Goal: Information Seeking & Learning: Learn about a topic

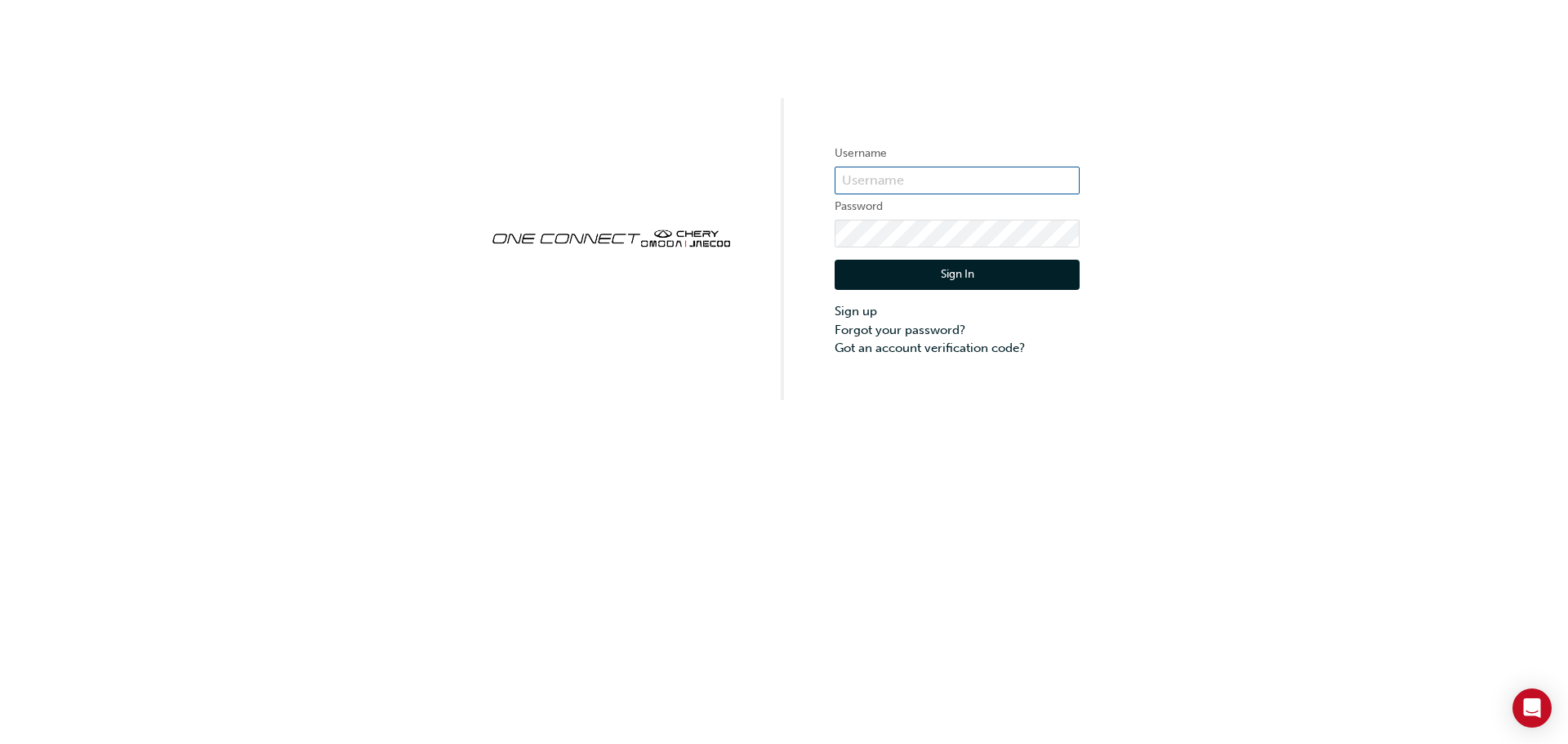
click at [876, 168] on input "text" at bounding box center [957, 181] width 245 height 27
type input "OJAU003"
click at [889, 272] on button "Sign In" at bounding box center [957, 275] width 245 height 31
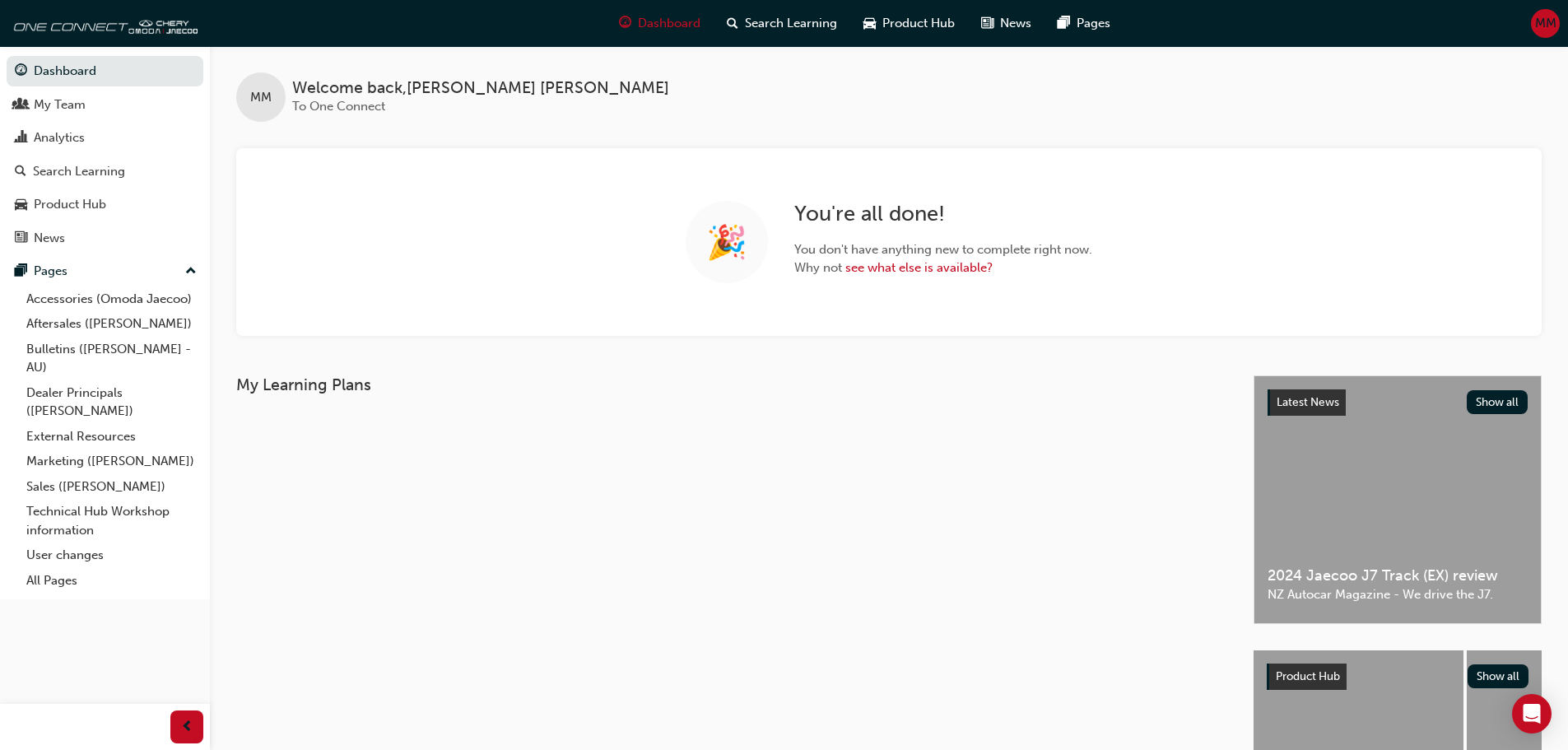
scroll to position [164, 0]
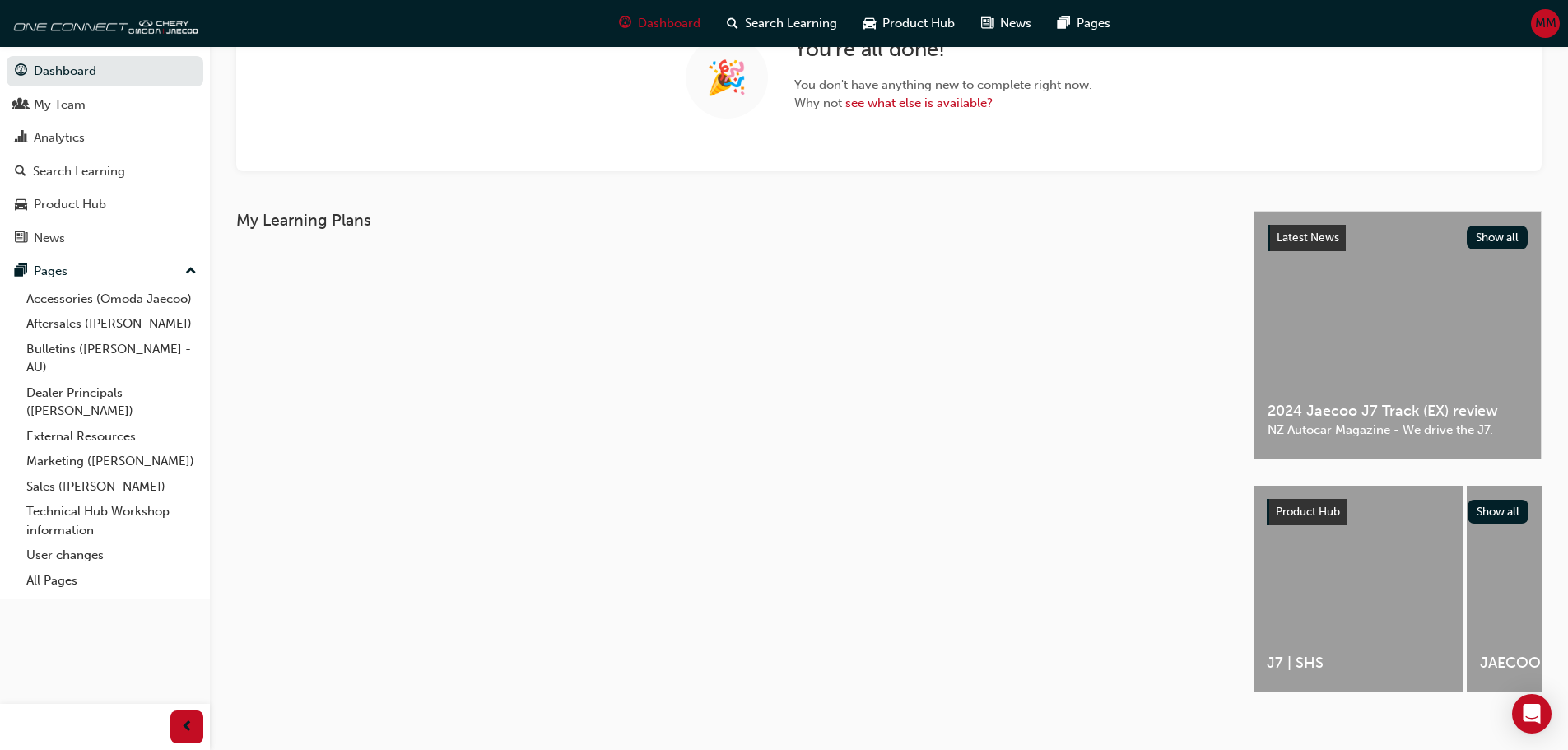
click at [1346, 370] on div "Latest News Show all 2024 Jaecoo J7 Track (EX) review NZ Autocar Magazine - We …" at bounding box center [1398, 335] width 286 height 247
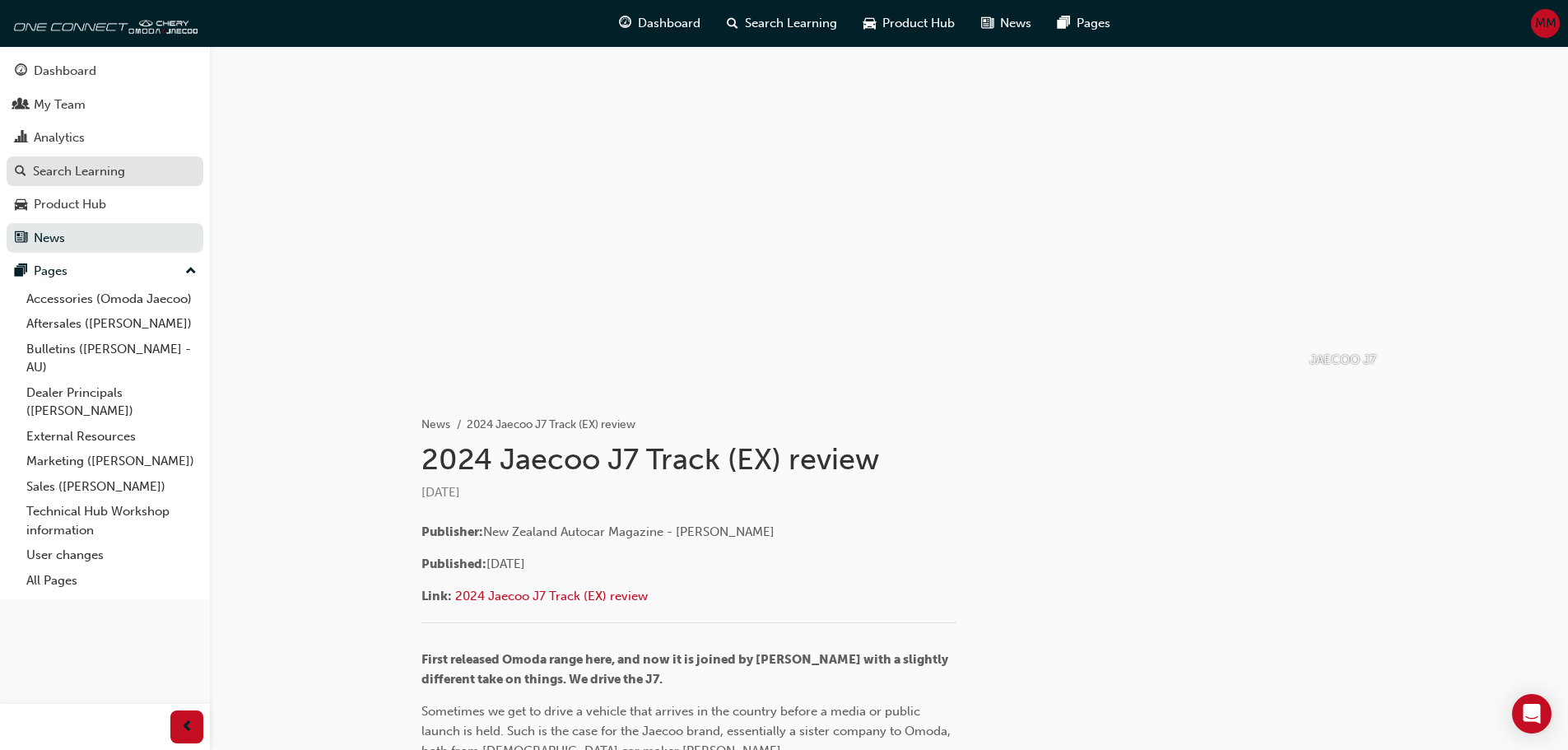
click at [63, 173] on div "Search Learning" at bounding box center [79, 171] width 93 height 19
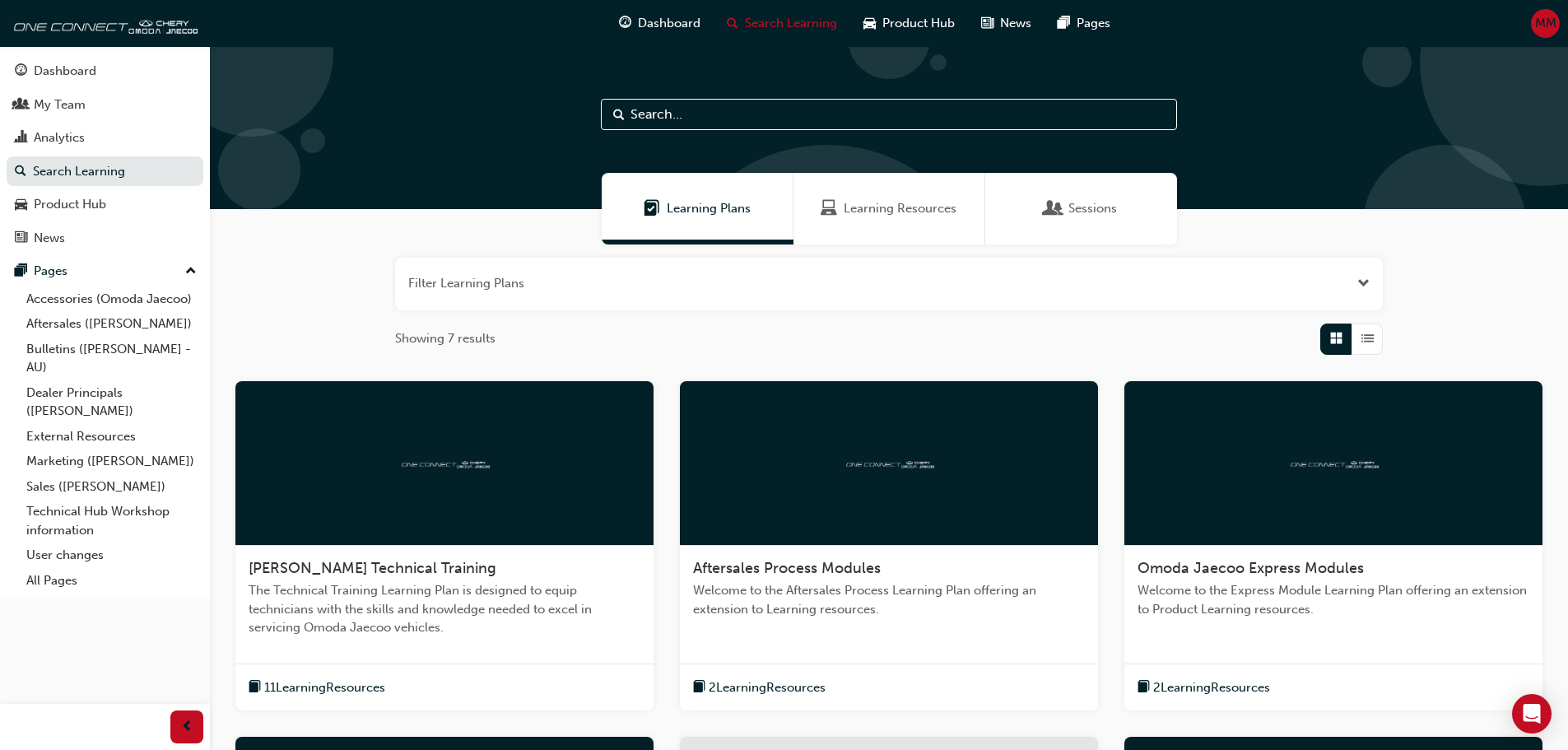
click at [882, 212] on span "Learning Resources" at bounding box center [900, 208] width 113 height 19
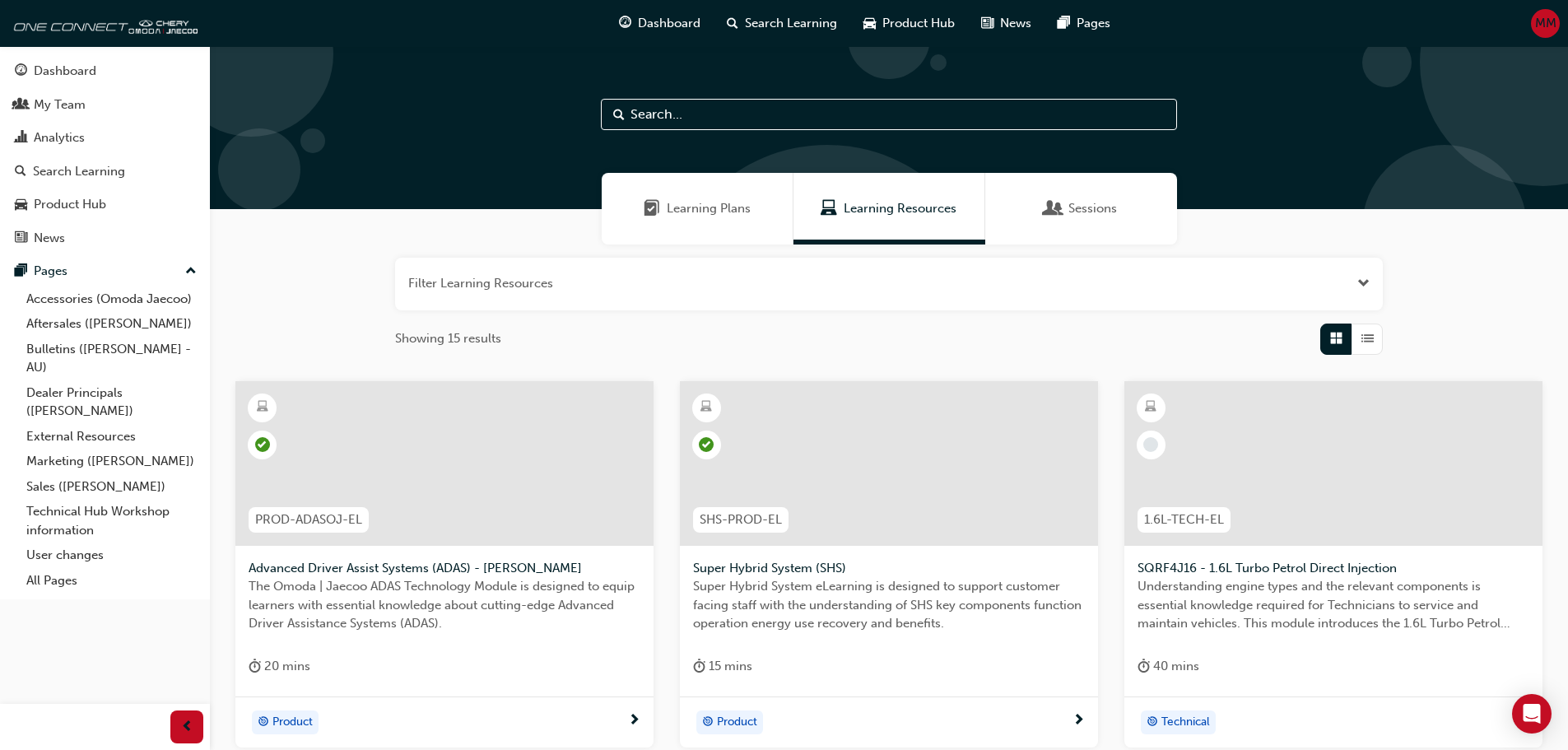
scroll to position [164, 0]
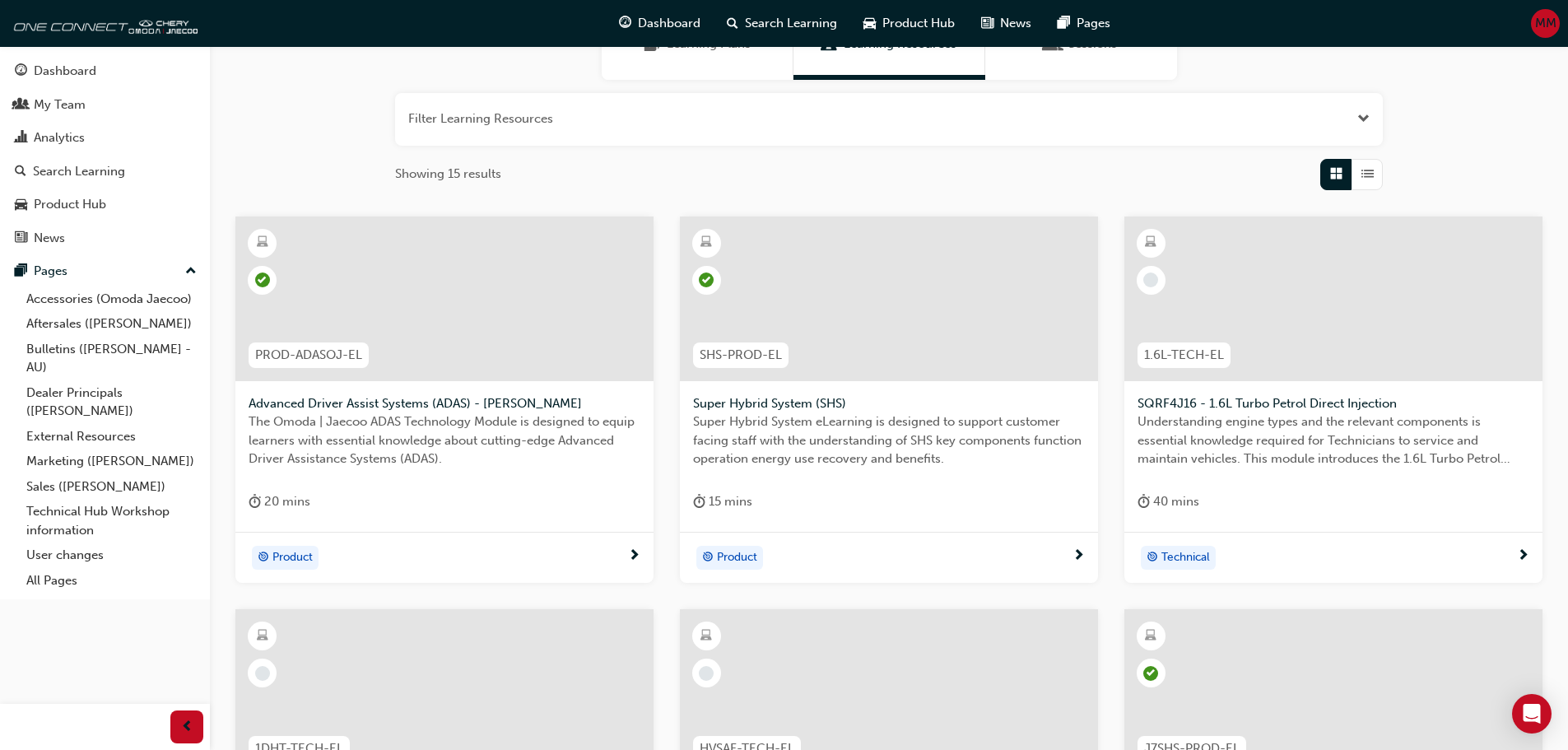
click at [801, 270] on div at bounding box center [889, 298] width 418 height 164
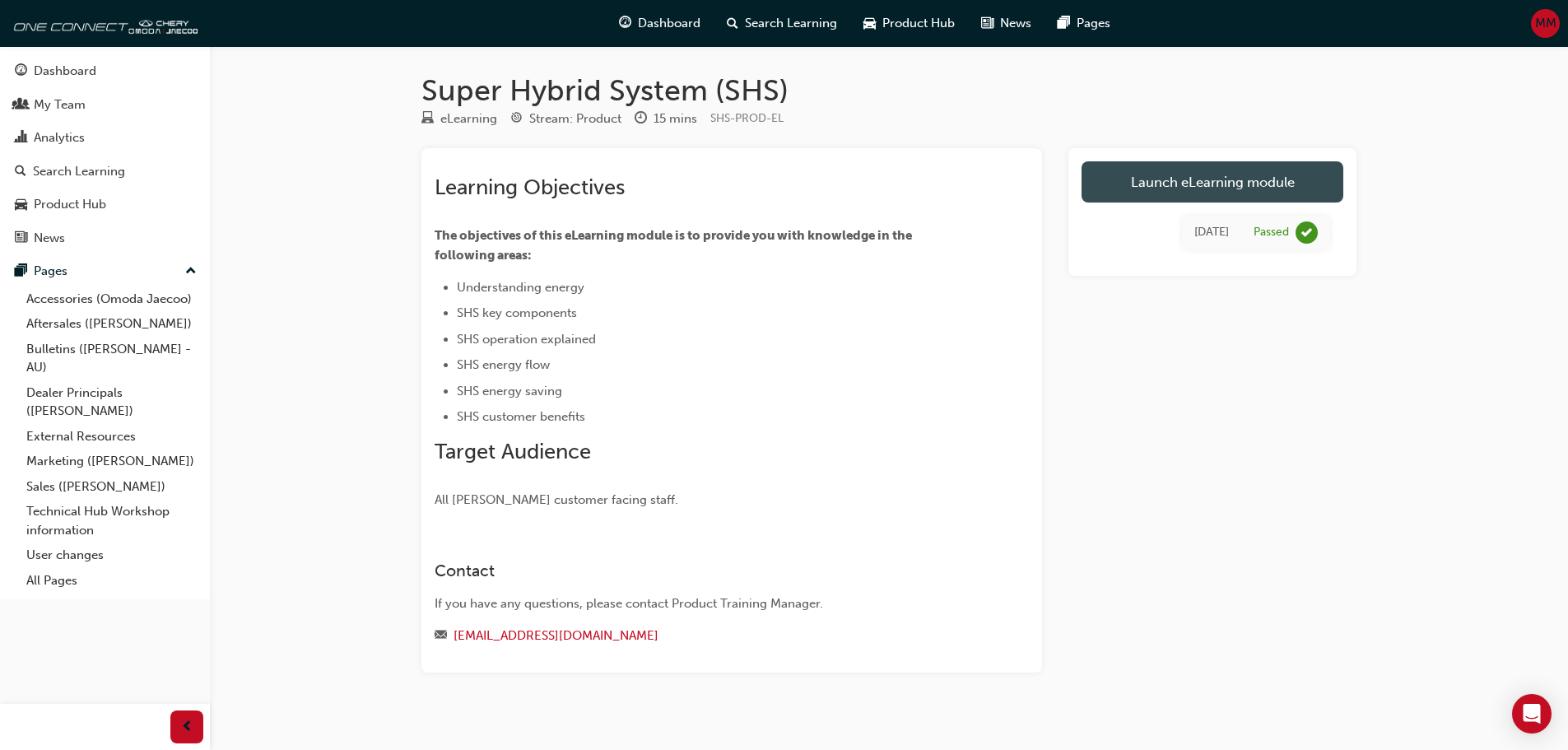
click at [1168, 178] on link "Launch eLearning module" at bounding box center [1213, 182] width 262 height 41
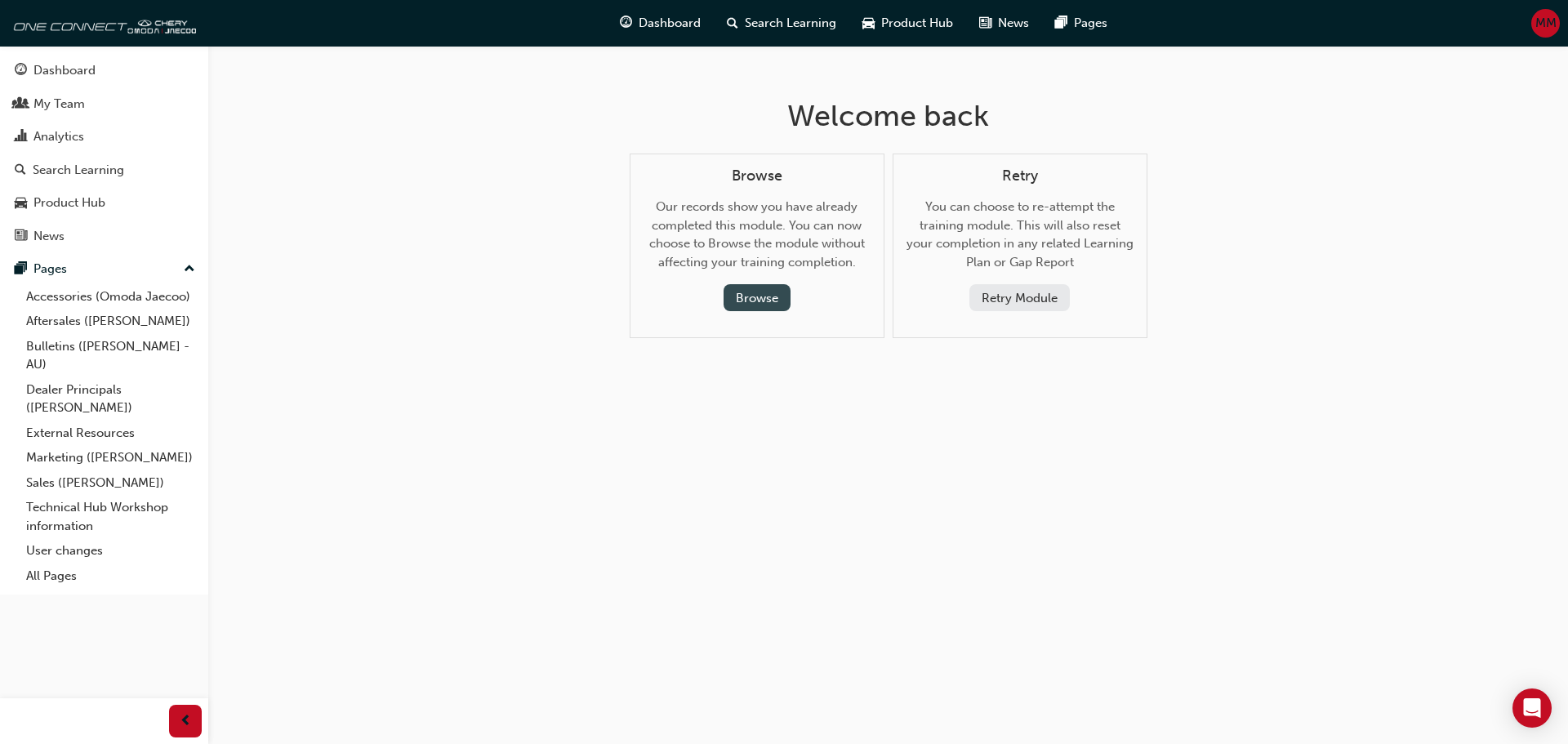
click at [762, 291] on button "Browse" at bounding box center [757, 298] width 67 height 27
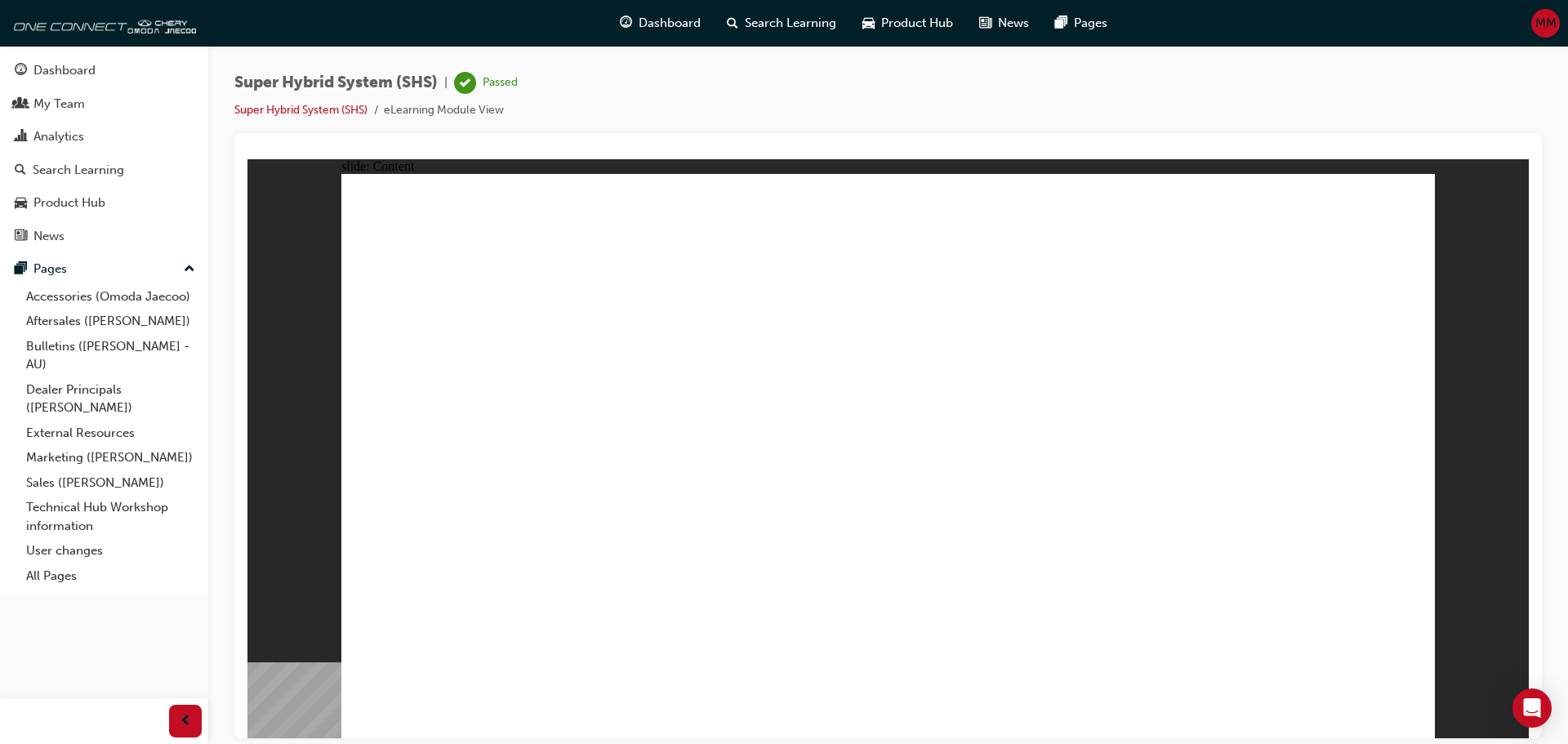
drag, startPoint x: 1164, startPoint y: 422, endPoint x: 1167, endPoint y: 413, distance: 9.5
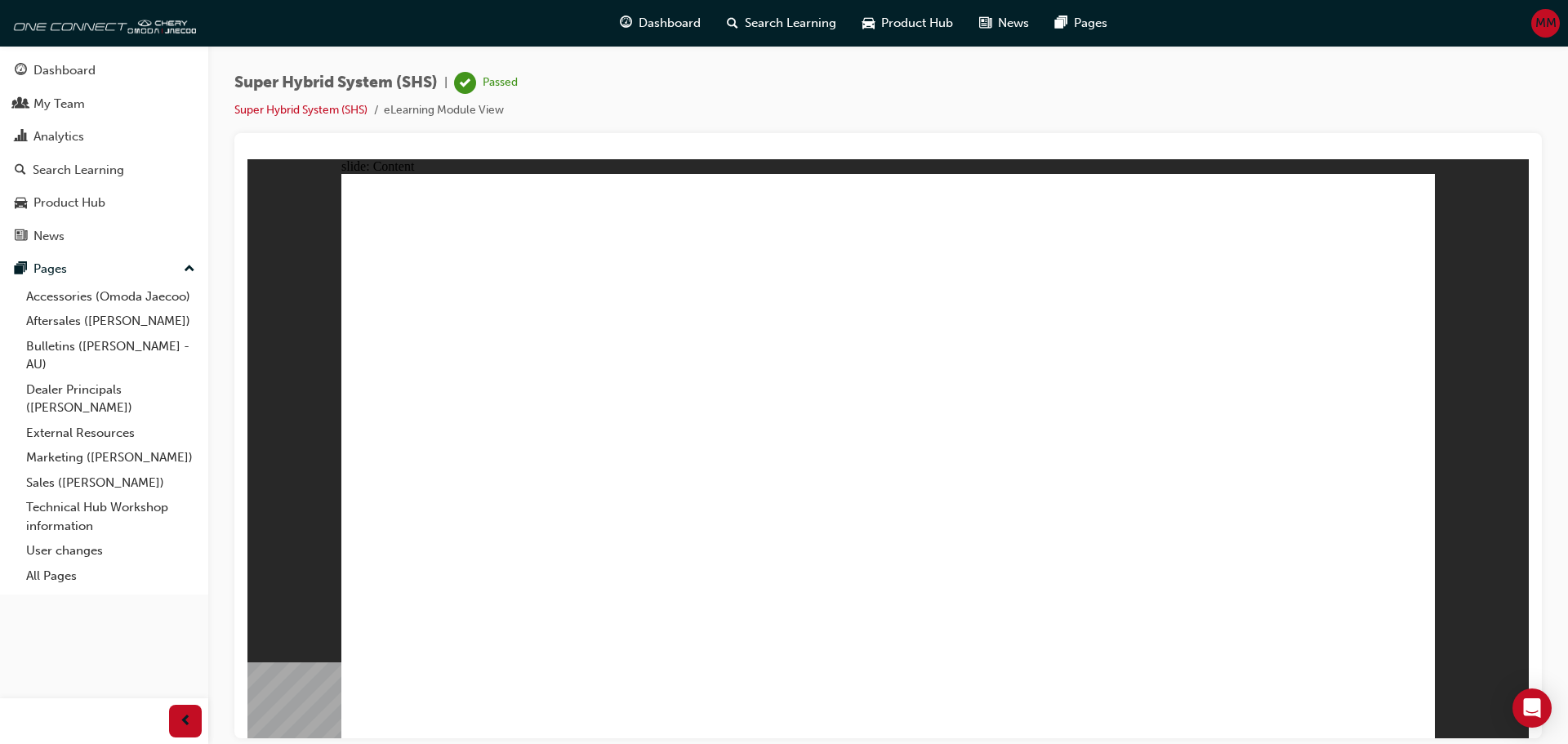
click at [85, 177] on div "Search Learning" at bounding box center [78, 170] width 92 height 19
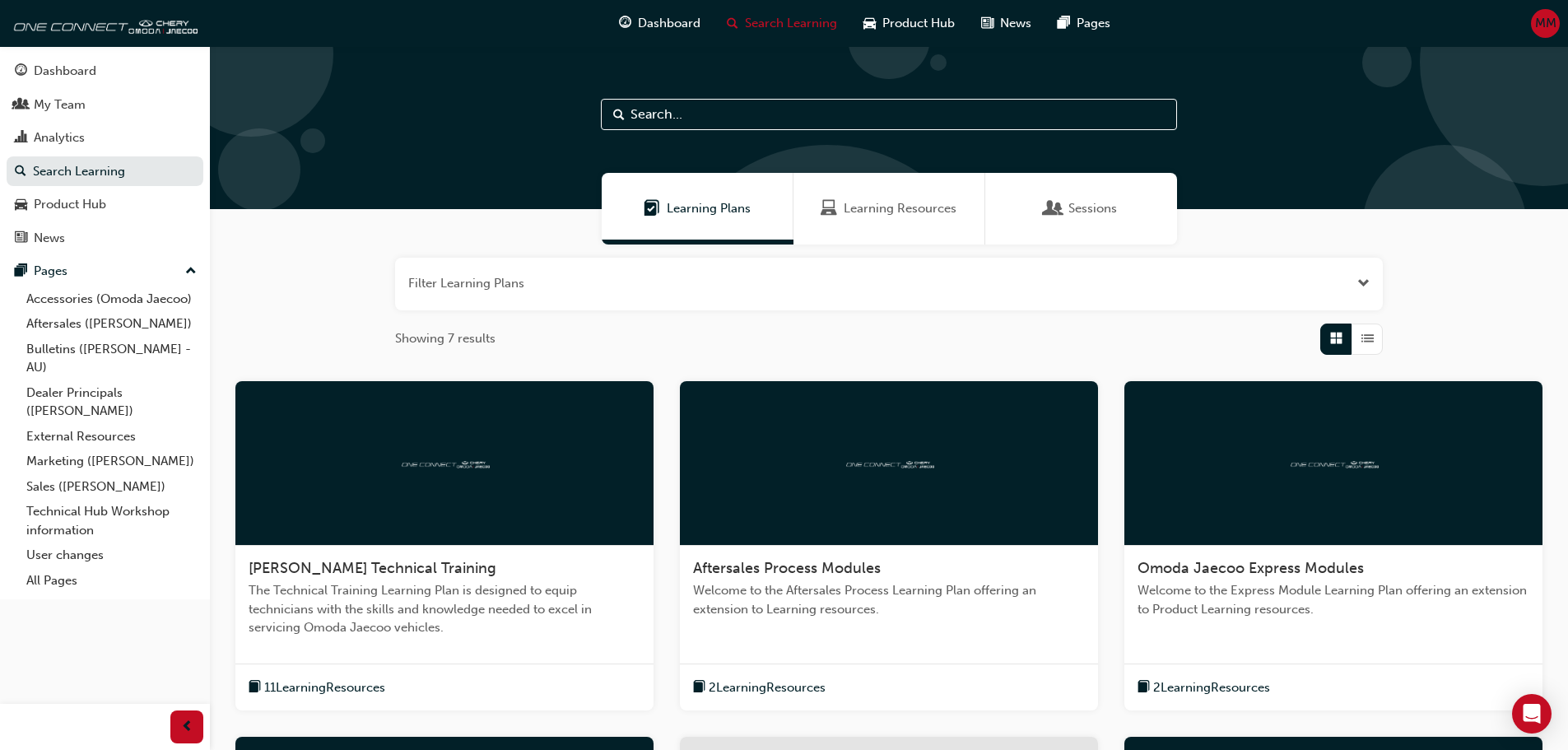
click at [852, 214] on span "Learning Resources" at bounding box center [900, 208] width 113 height 19
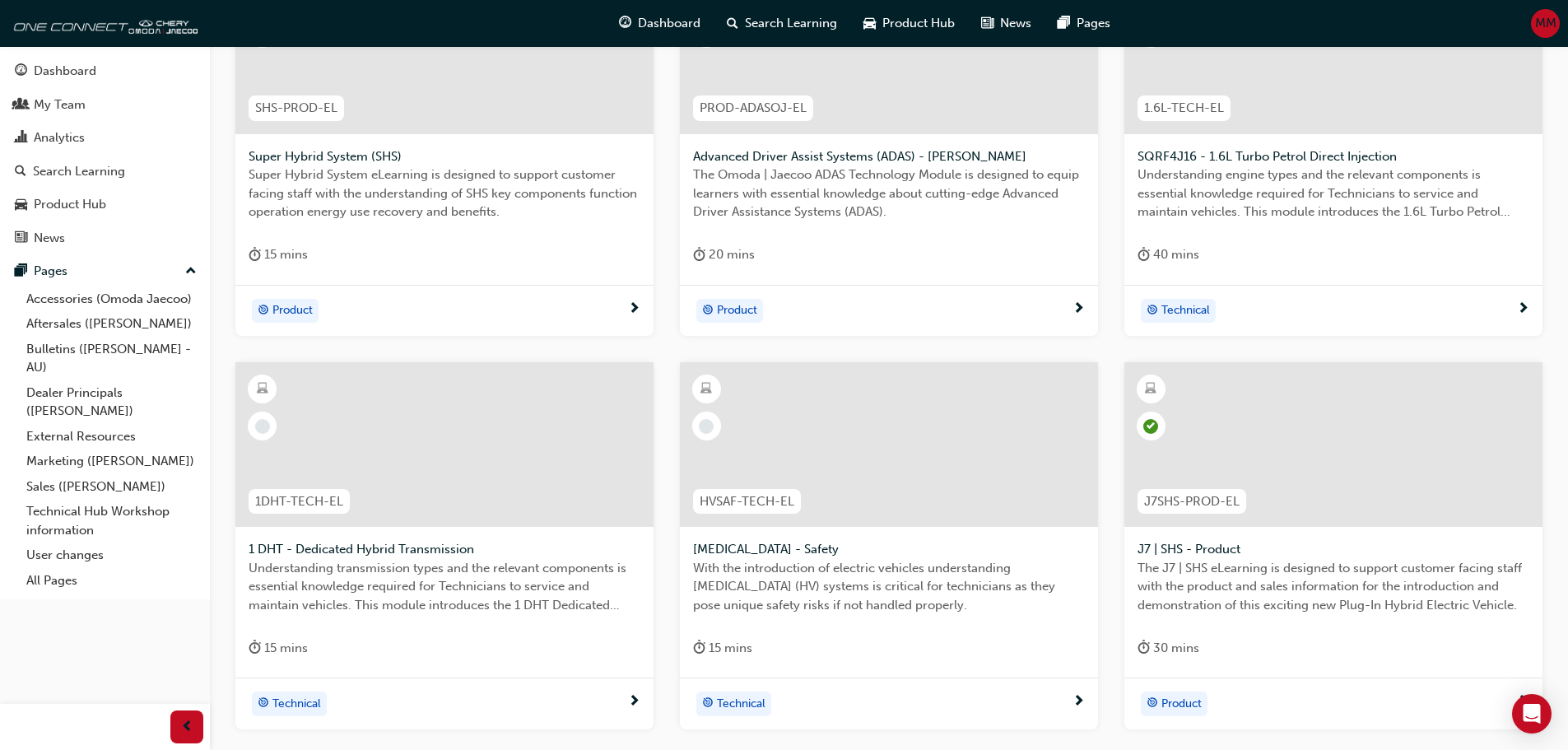
scroll to position [593, 0]
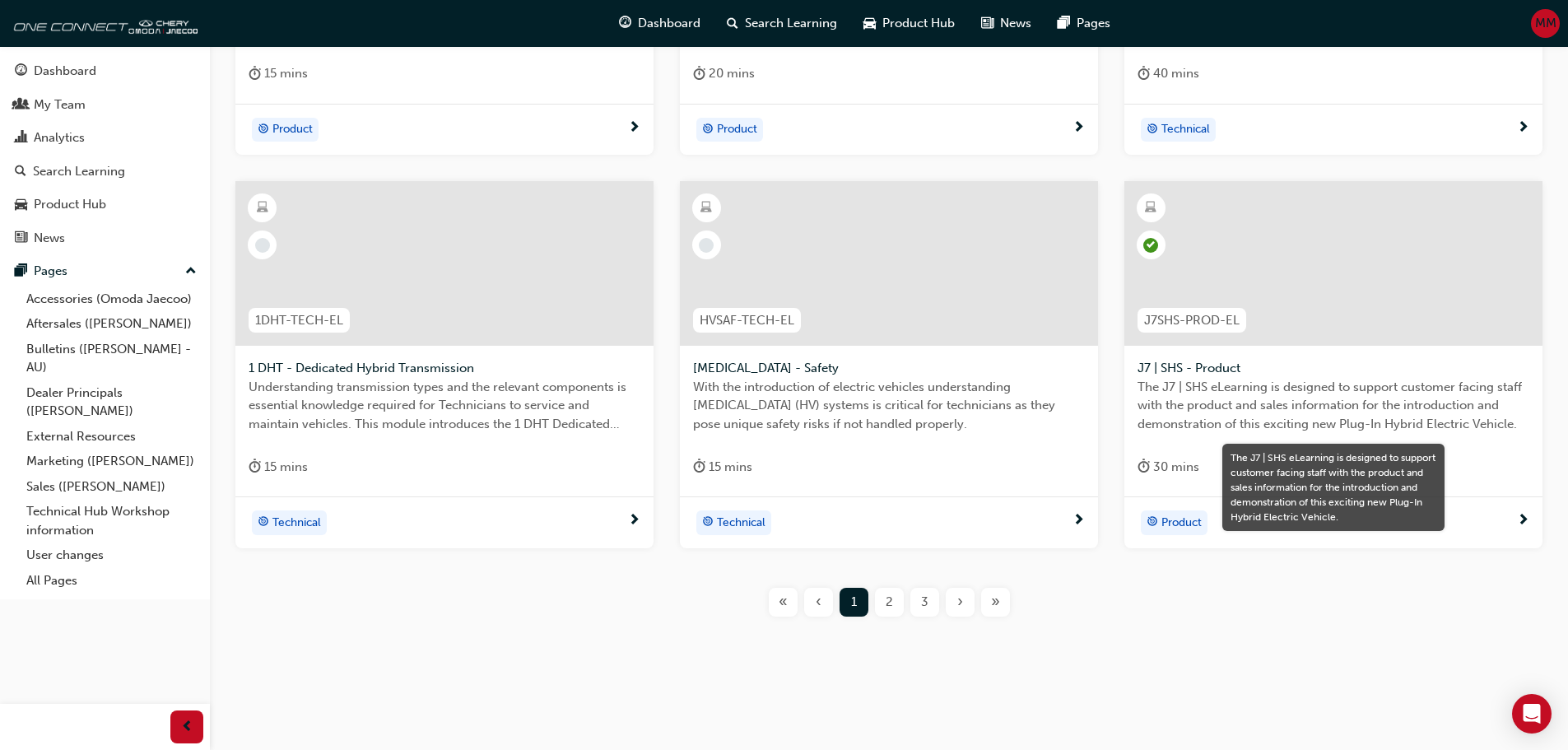
click at [1346, 410] on span "The J7 | SHS eLearning is designed to support customer facing staff with the pr…" at bounding box center [1334, 406] width 392 height 56
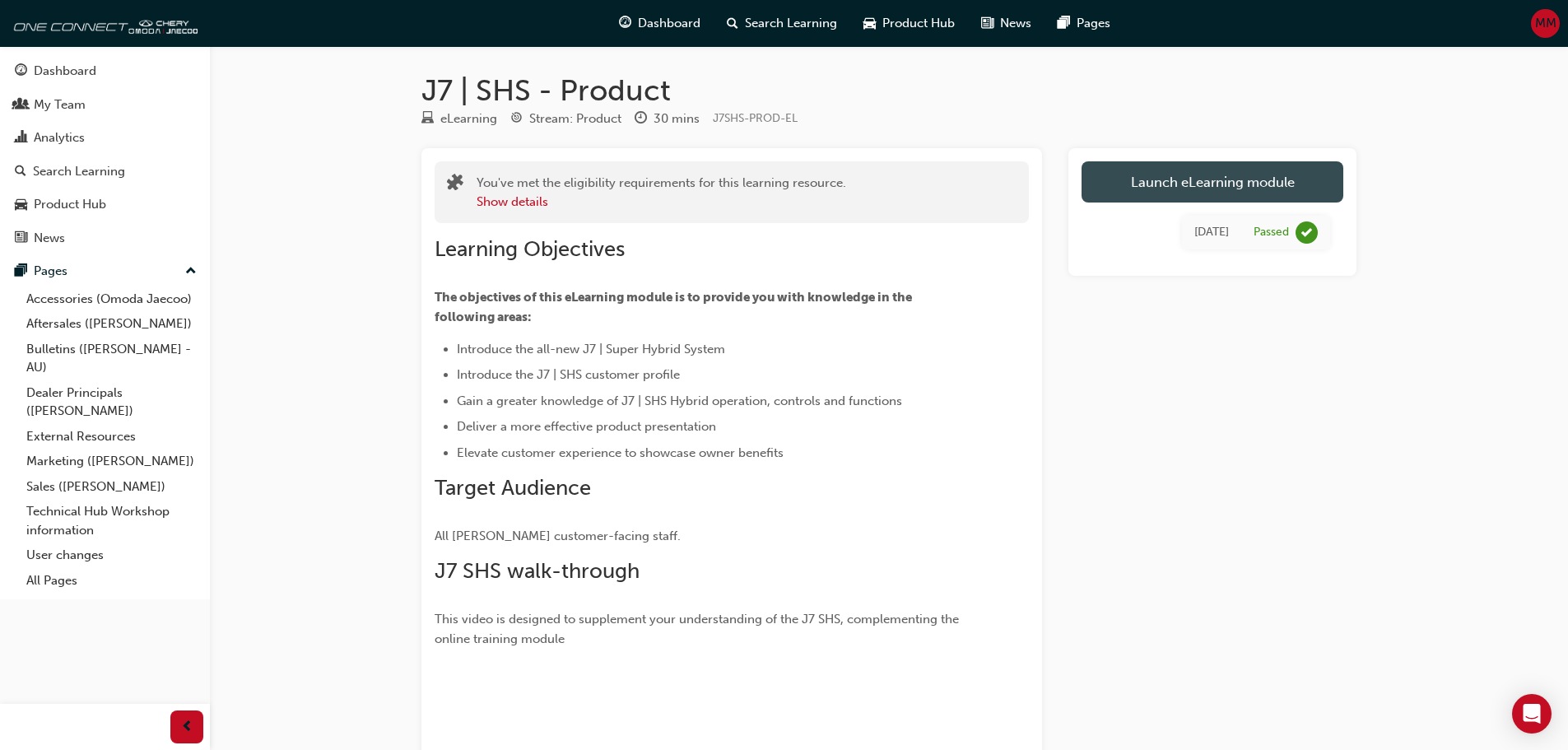
click at [1217, 187] on link "Launch eLearning module" at bounding box center [1213, 182] width 262 height 41
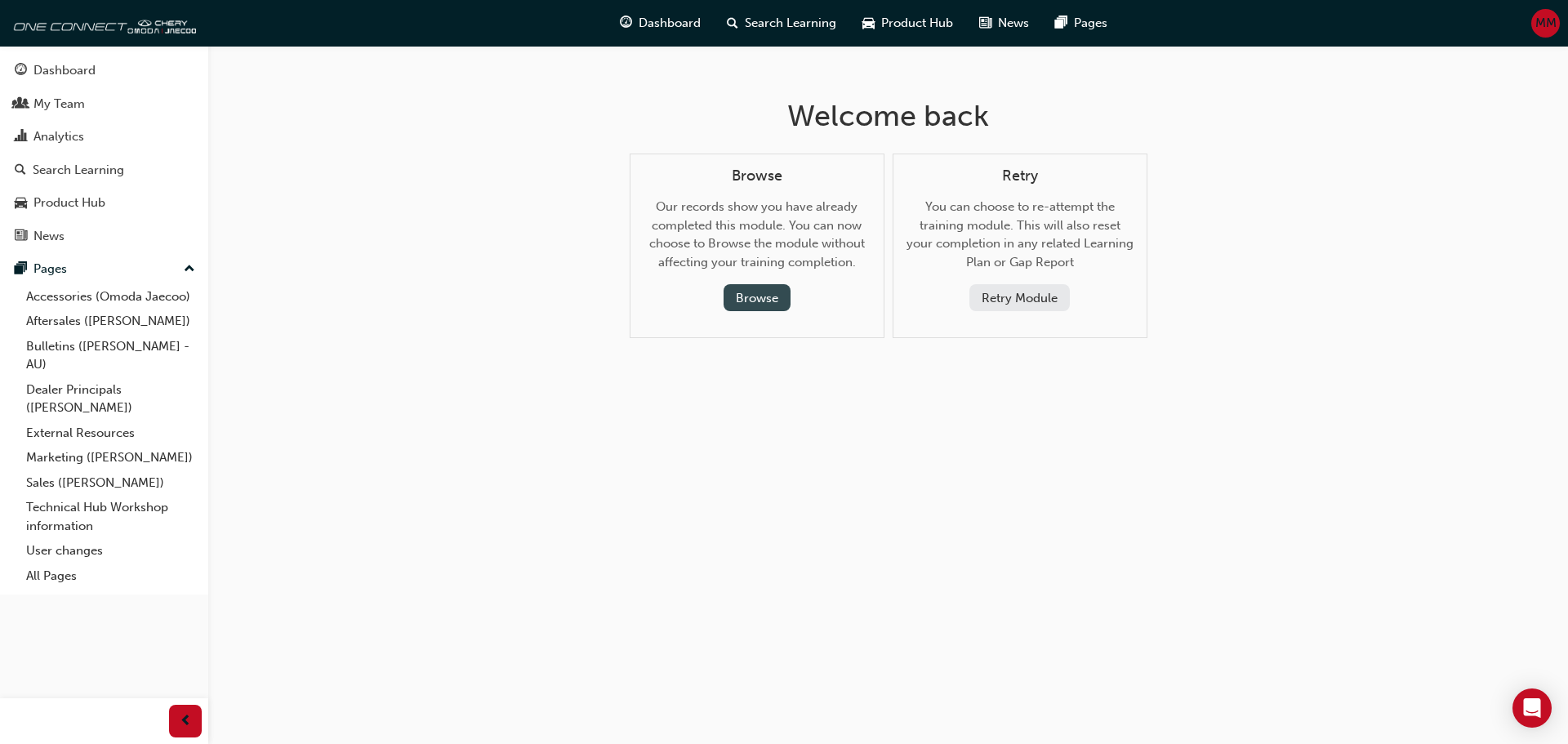
click at [756, 301] on button "Browse" at bounding box center [757, 298] width 67 height 27
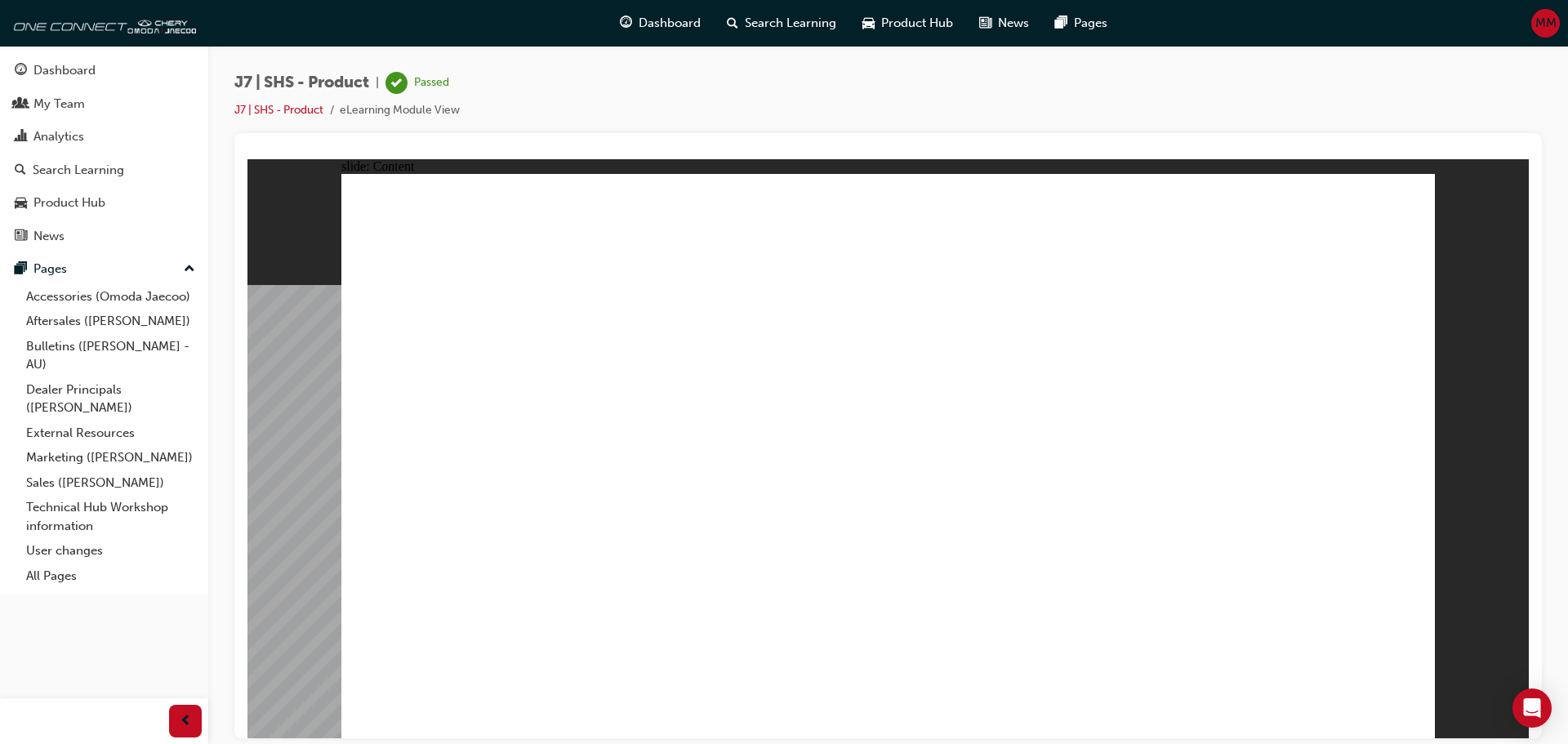
click at [1553, 19] on span "MM" at bounding box center [1546, 22] width 21 height 19
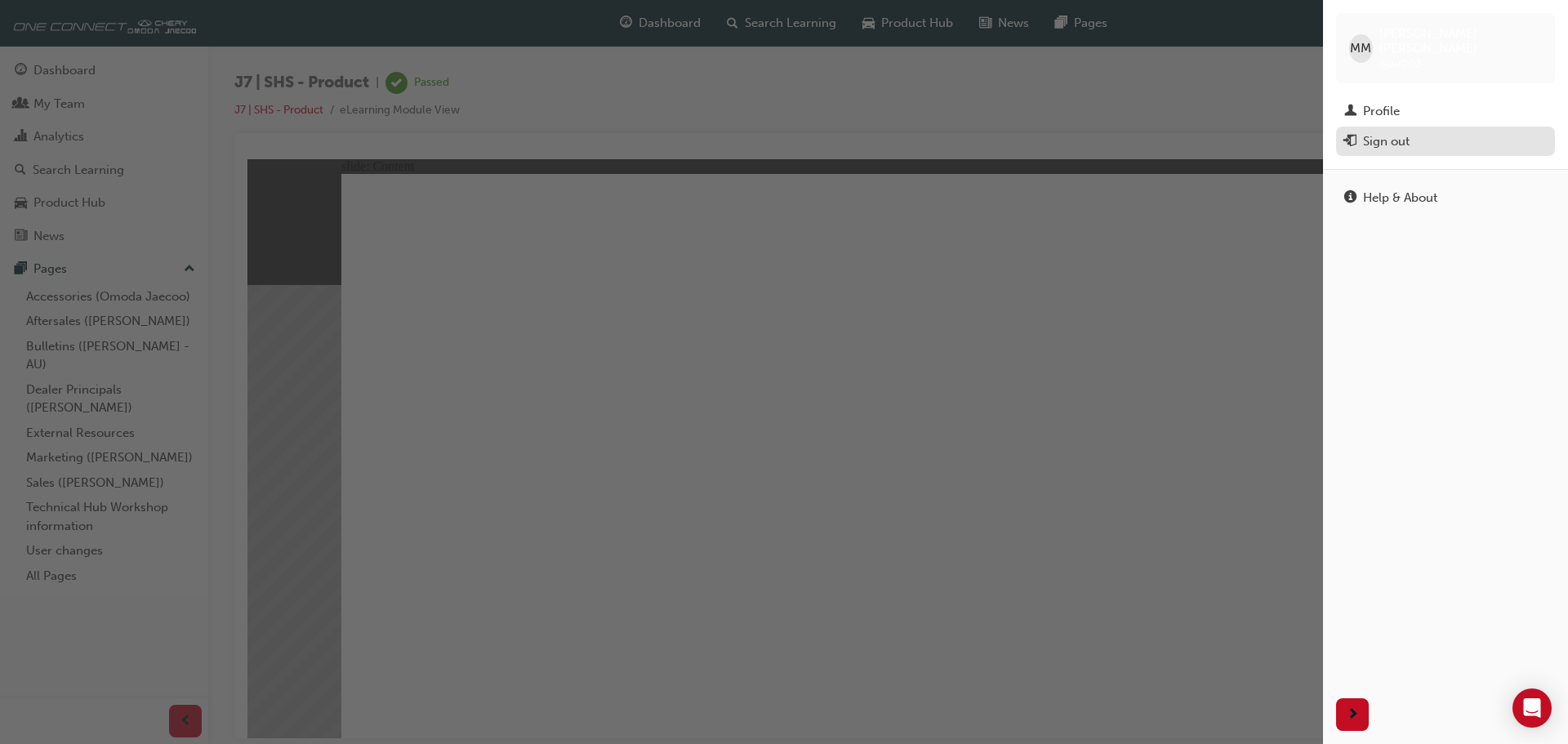
click at [1394, 132] on div "Sign out" at bounding box center [1386, 141] width 47 height 19
